Goal: Task Accomplishment & Management: Use online tool/utility

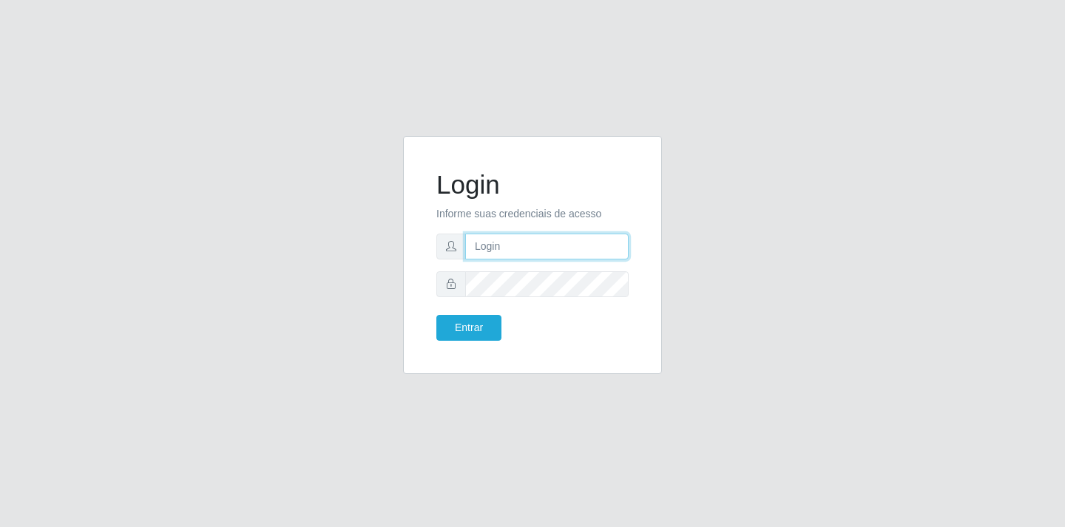
drag, startPoint x: 0, startPoint y: 0, endPoint x: 505, endPoint y: 246, distance: 561.1
click at [505, 246] on input "text" at bounding box center [546, 247] width 163 height 26
type input "[EMAIL_ADDRESS][DOMAIN_NAME]"
click at [468, 324] on button "Entrar" at bounding box center [468, 328] width 65 height 26
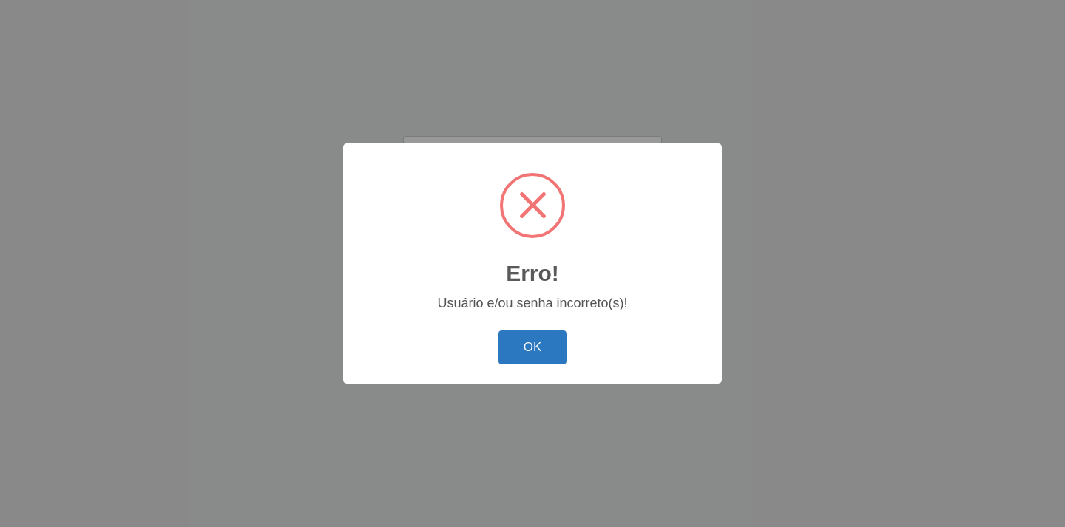
click at [556, 348] on button "OK" at bounding box center [533, 348] width 69 height 35
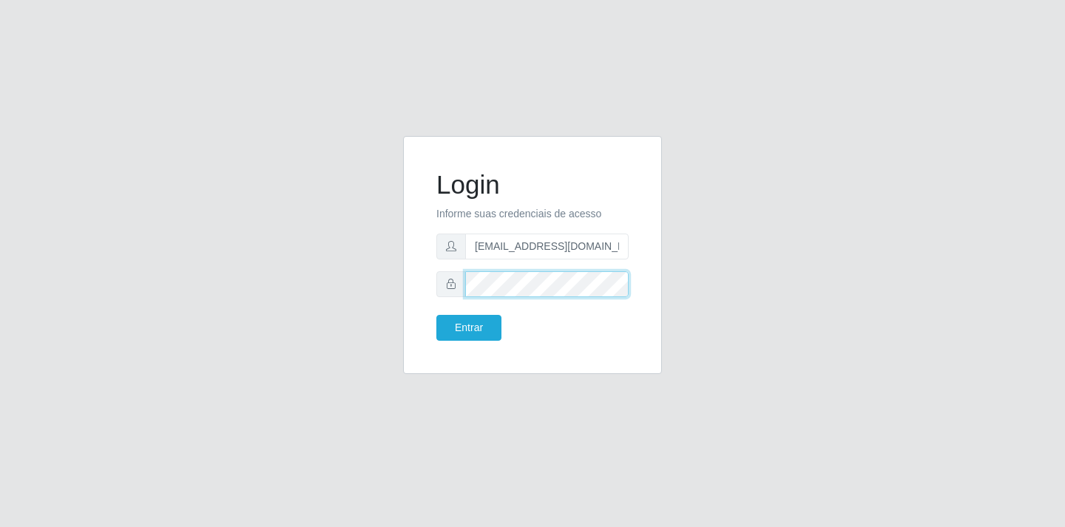
click at [425, 285] on div "Login Informe suas credenciais de acesso [EMAIL_ADDRESS][DOMAIN_NAME] Entrar" at bounding box center [533, 255] width 222 height 201
click at [462, 329] on button "Entrar" at bounding box center [468, 328] width 65 height 26
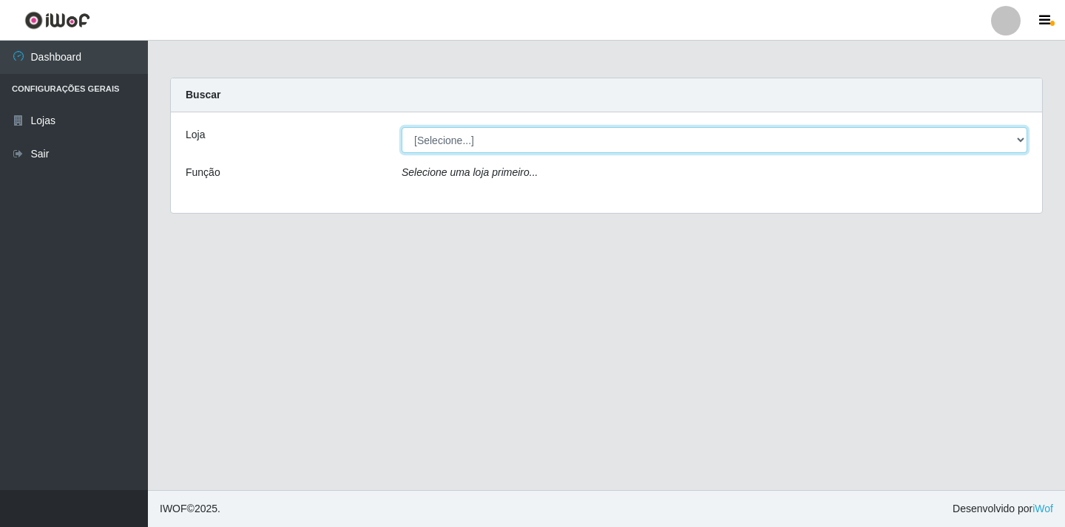
click at [1020, 138] on select "[Selecione...] SuperFácil Atacado - [GEOGRAPHIC_DATA]" at bounding box center [715, 140] width 626 height 26
select select "503"
click at [402, 127] on select "[Selecione...] SuperFácil Atacado - [GEOGRAPHIC_DATA]" at bounding box center [715, 140] width 626 height 26
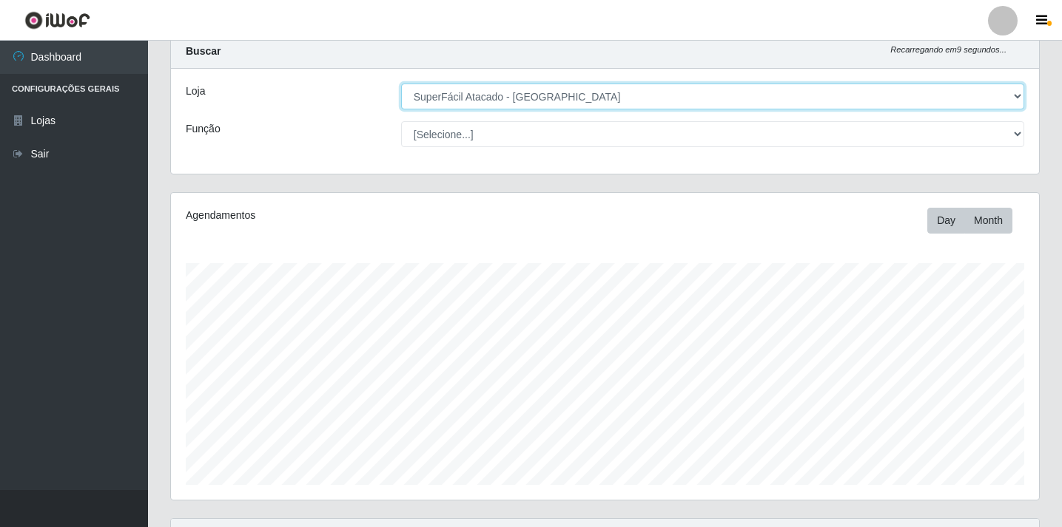
scroll to position [414, 0]
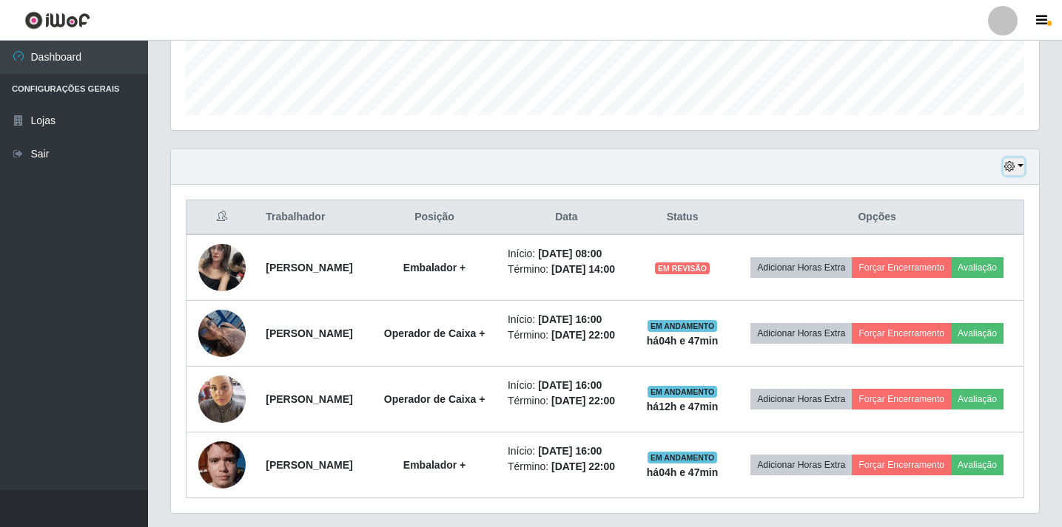
click at [1019, 165] on button "button" at bounding box center [1013, 166] width 21 height 17
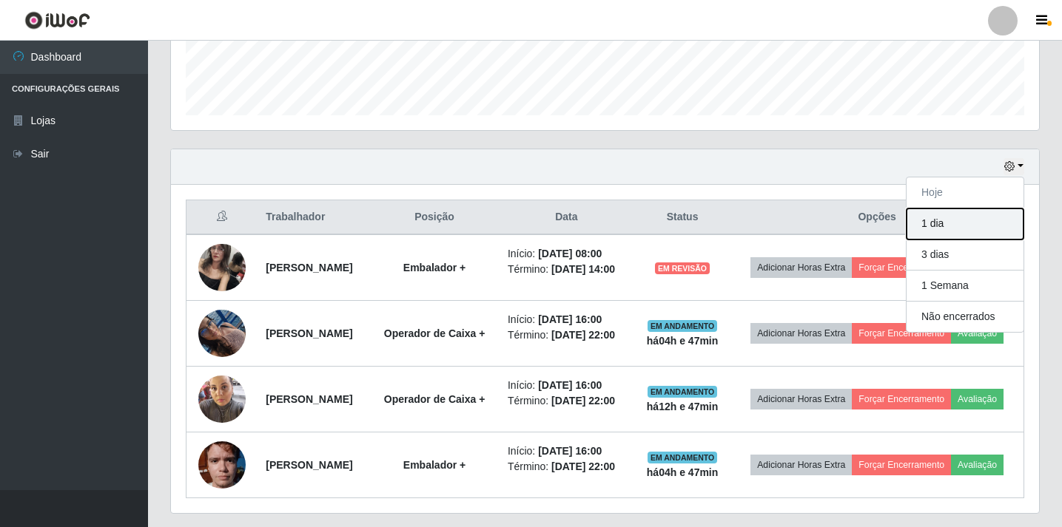
click at [945, 224] on button "1 dia" at bounding box center [964, 224] width 117 height 31
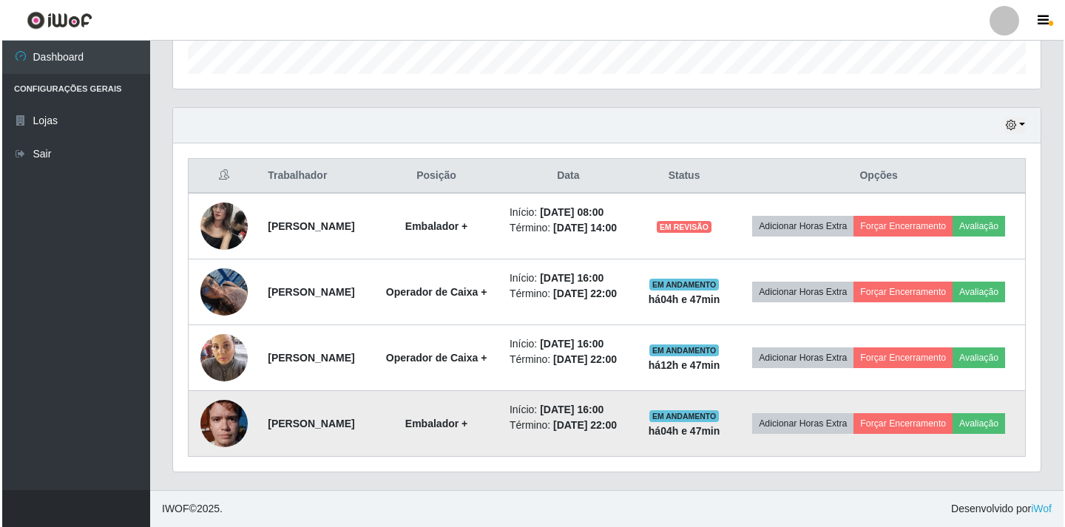
scroll to position [561, 0]
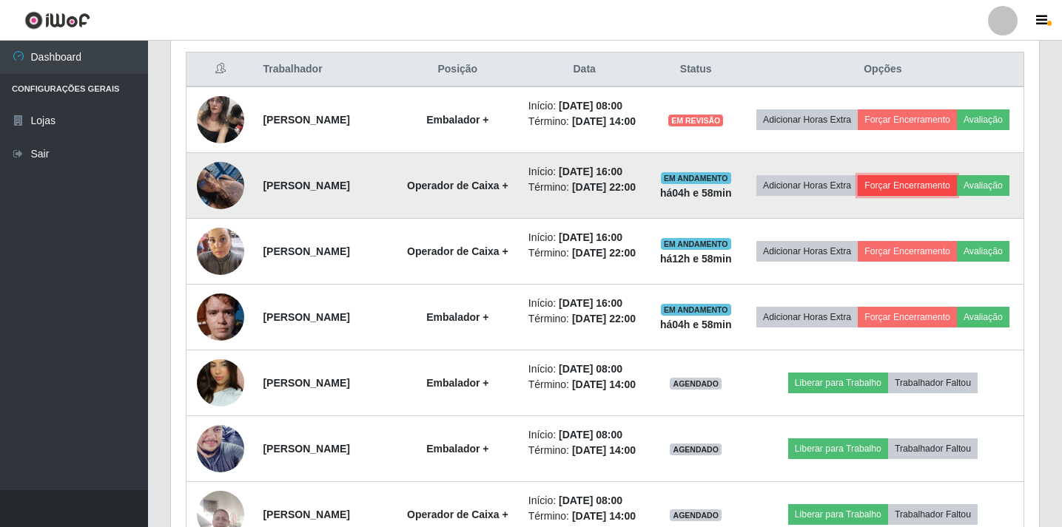
click at [952, 196] on button "Forçar Encerramento" at bounding box center [906, 185] width 99 height 21
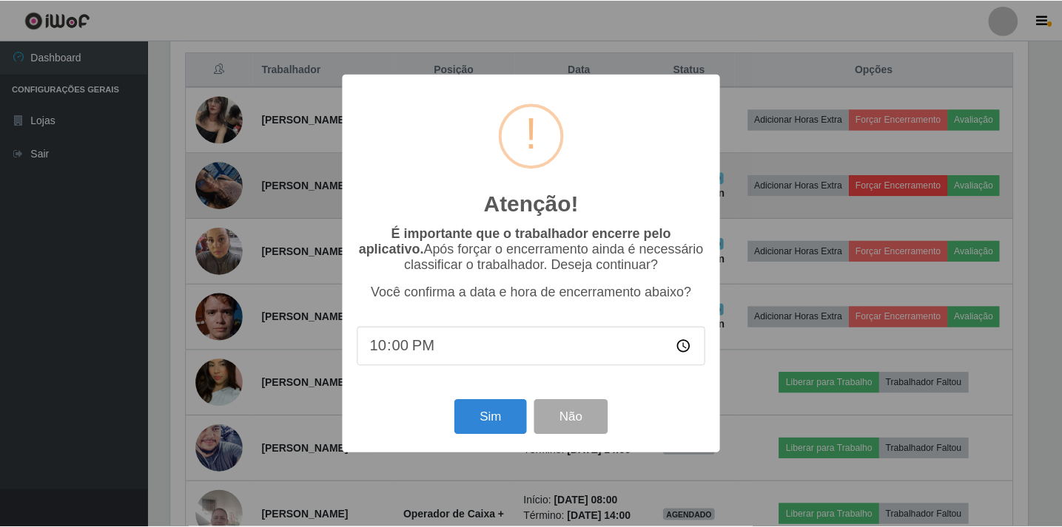
scroll to position [307, 860]
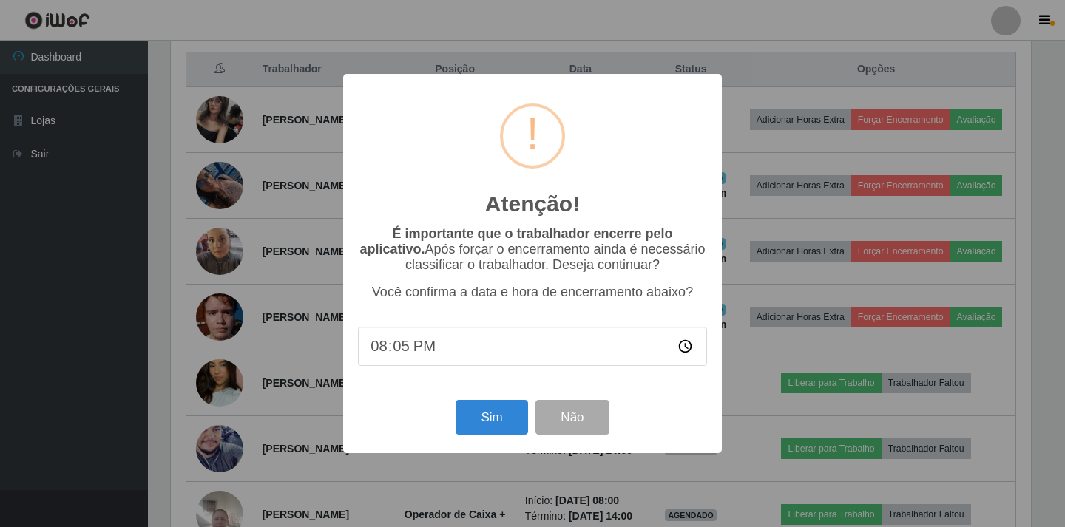
type input "20:58"
click at [737, 406] on div "Atenção! × É importante que o trabalhador encerre pelo aplicativo. Após forçar …" at bounding box center [532, 263] width 1065 height 527
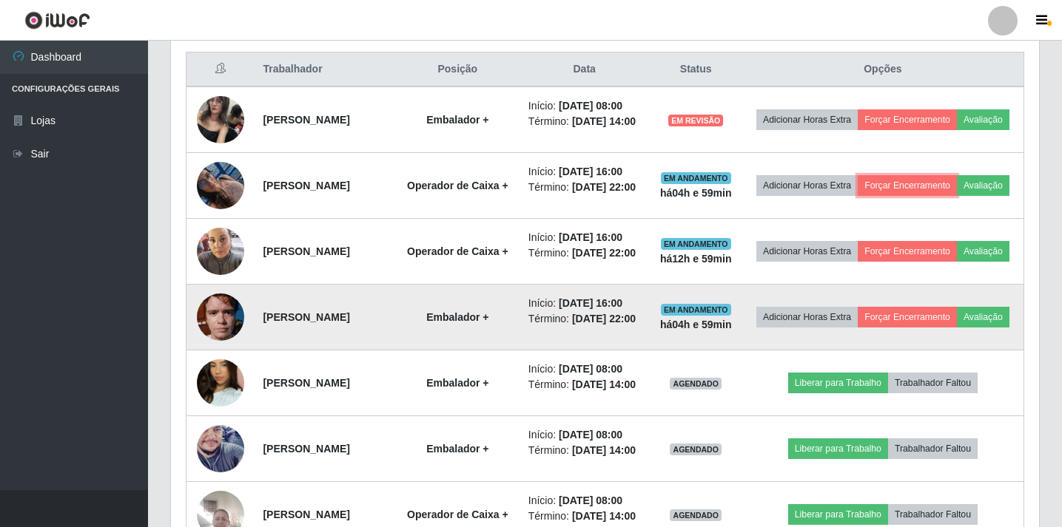
scroll to position [307, 868]
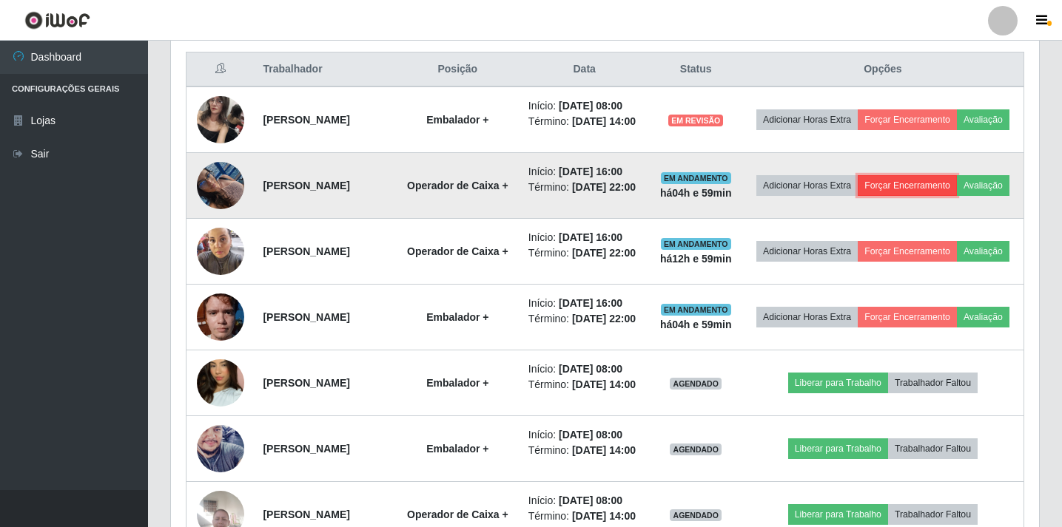
click at [957, 196] on button "Forçar Encerramento" at bounding box center [906, 185] width 99 height 21
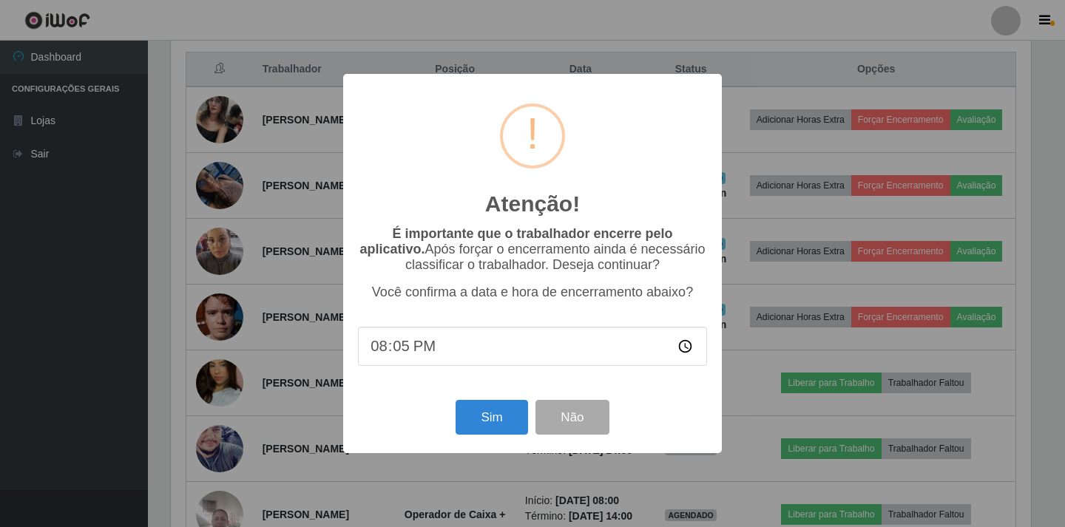
type input "20:58"
click at [496, 427] on button "Sim" at bounding box center [492, 417] width 72 height 35
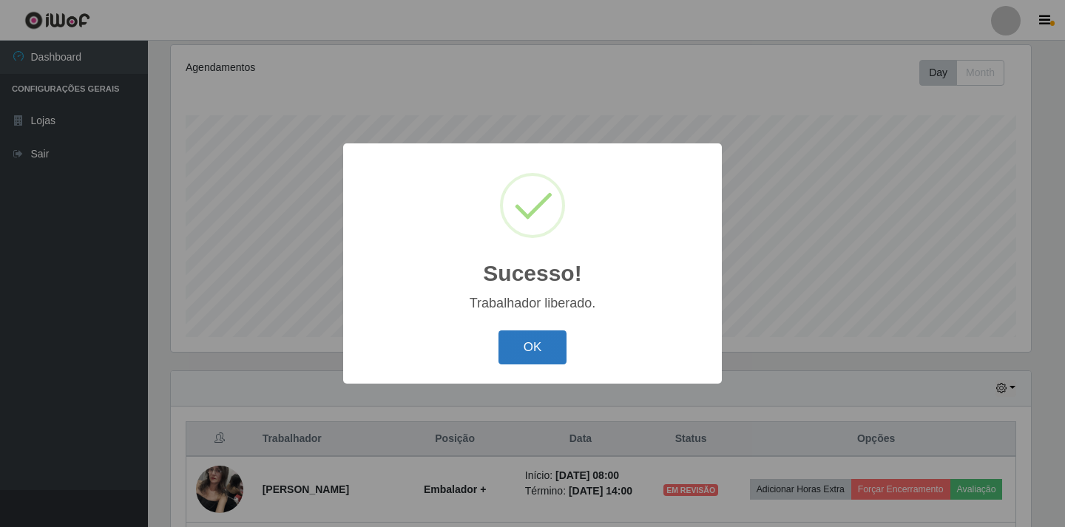
click at [533, 340] on button "OK" at bounding box center [533, 348] width 69 height 35
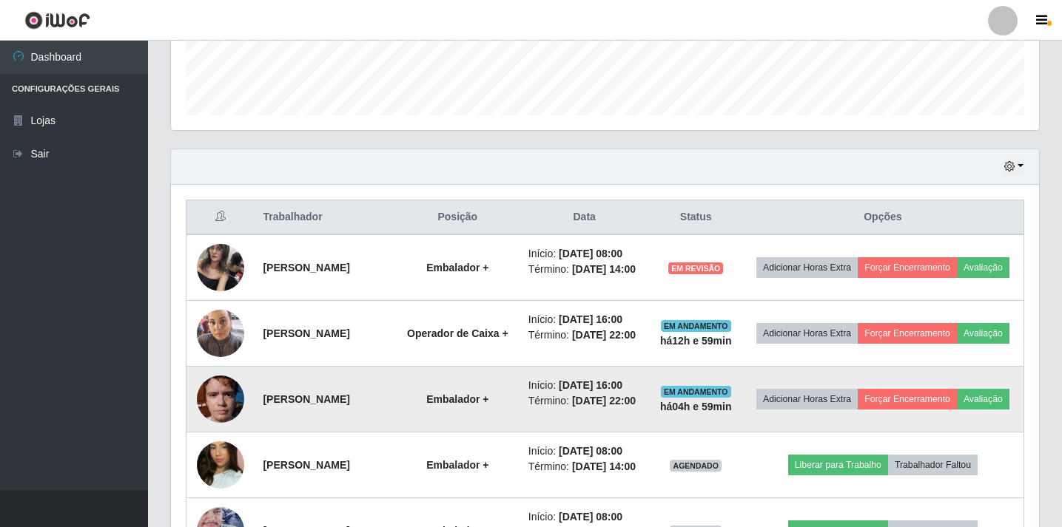
scroll to position [488, 0]
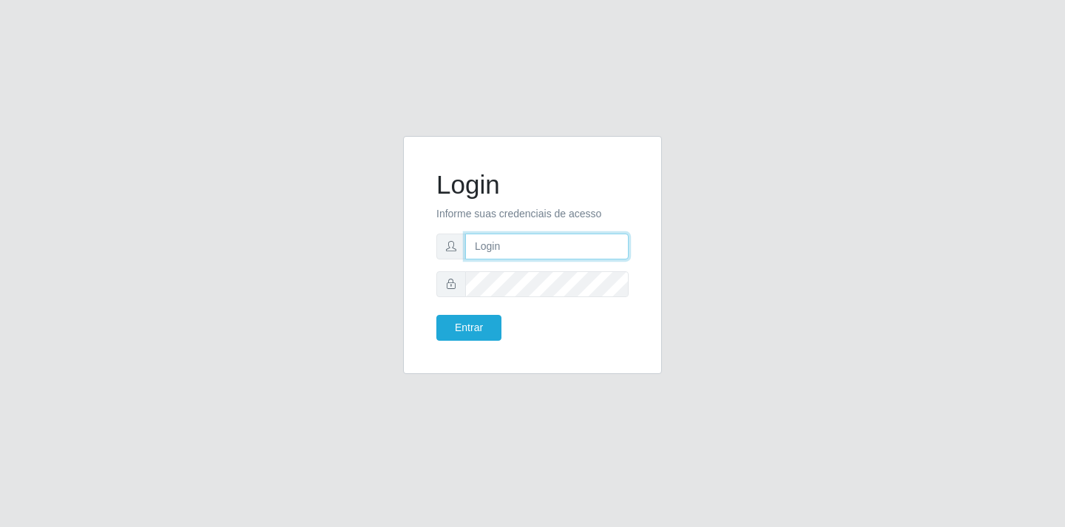
click at [489, 243] on input "text" at bounding box center [546, 247] width 163 height 26
type input "[EMAIL_ADDRESS][DOMAIN_NAME]"
click at [471, 331] on button "Entrar" at bounding box center [468, 328] width 65 height 26
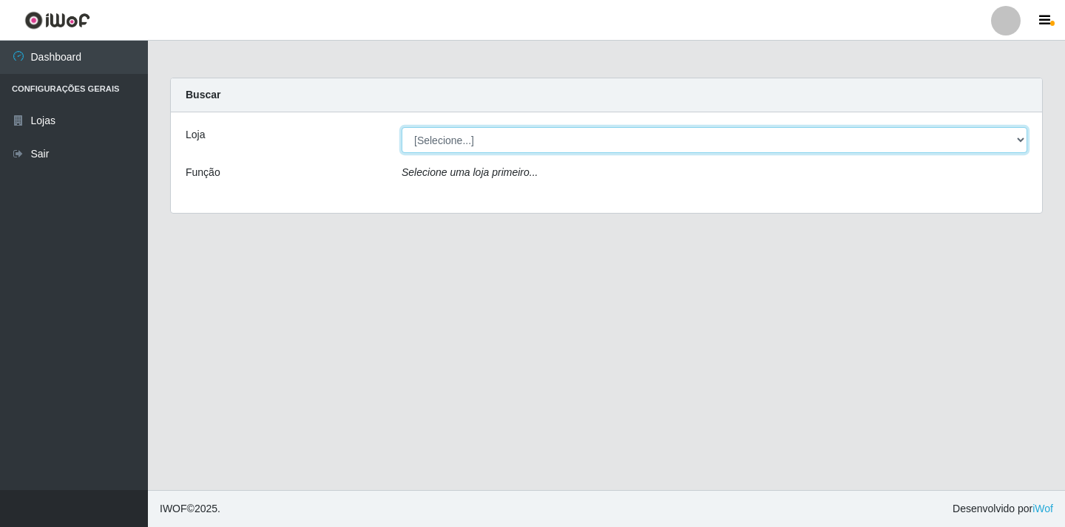
click at [1018, 138] on select "[Selecione...] SuperFácil Atacado - [GEOGRAPHIC_DATA]" at bounding box center [715, 140] width 626 height 26
select select "503"
click at [402, 127] on select "[Selecione...] SuperFácil Atacado - [GEOGRAPHIC_DATA]" at bounding box center [715, 140] width 626 height 26
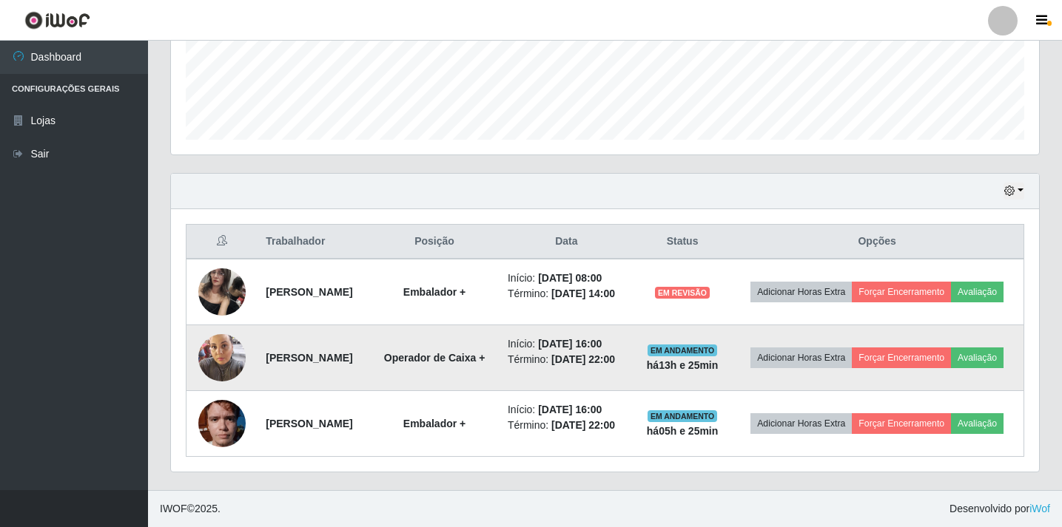
scroll to position [469, 0]
